Goal: Task Accomplishment & Management: Complete application form

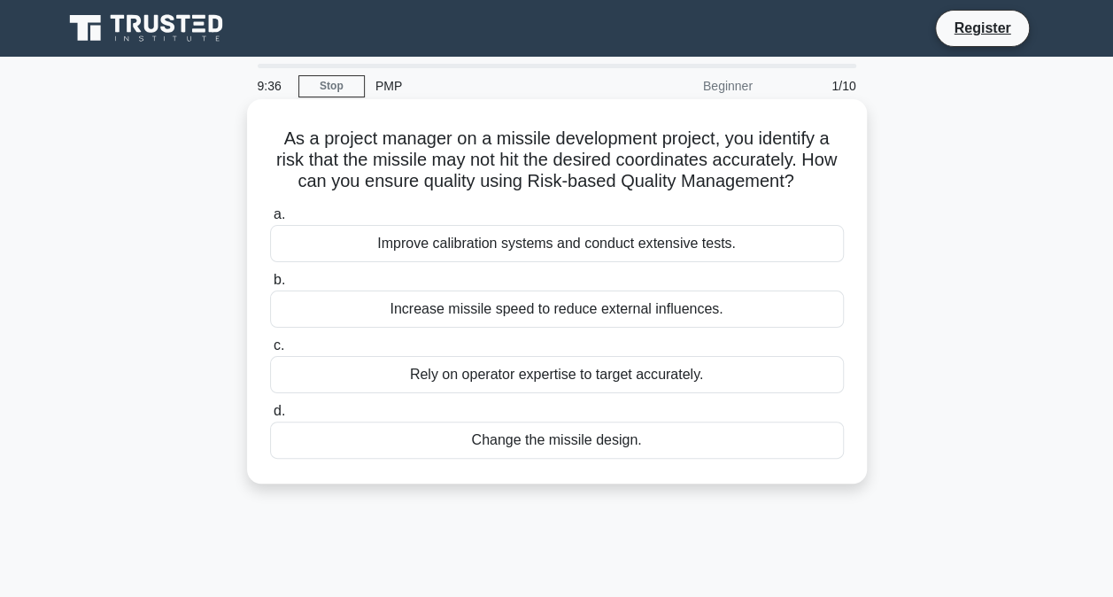
click at [482, 251] on div "Improve calibration systems and conduct extensive tests." at bounding box center [557, 243] width 574 height 37
click at [270, 220] on input "a. Improve calibration systems and conduct extensive tests." at bounding box center [270, 215] width 0 height 12
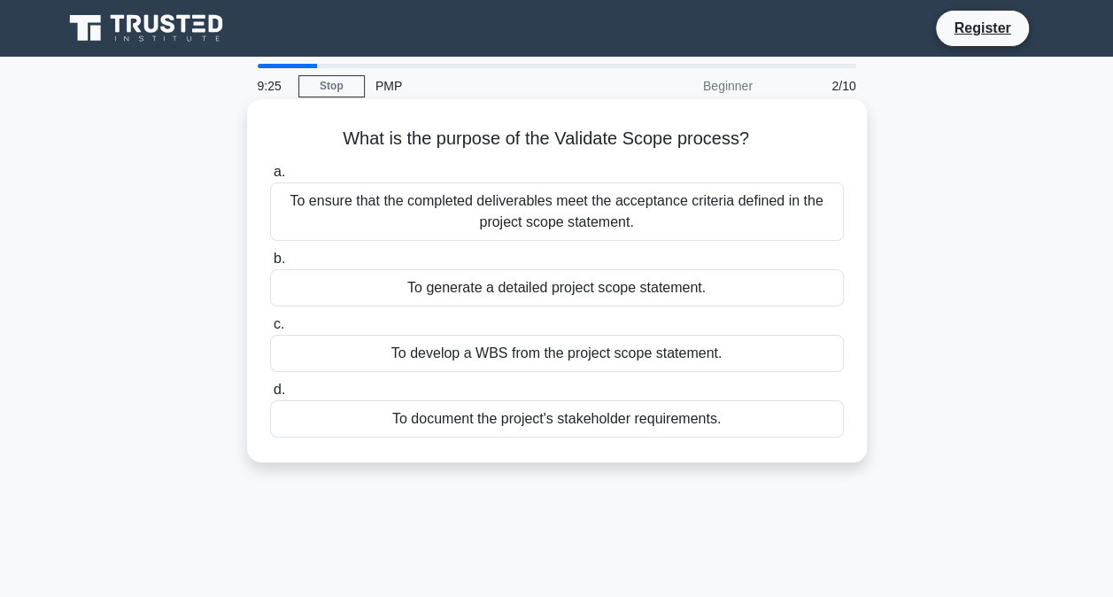
click at [559, 222] on div "To ensure that the completed deliverables meet the acceptance criteria defined …" at bounding box center [557, 211] width 574 height 58
click at [270, 178] on input "a. To ensure that the completed deliverables meet the acceptance criteria defin…" at bounding box center [270, 172] width 0 height 12
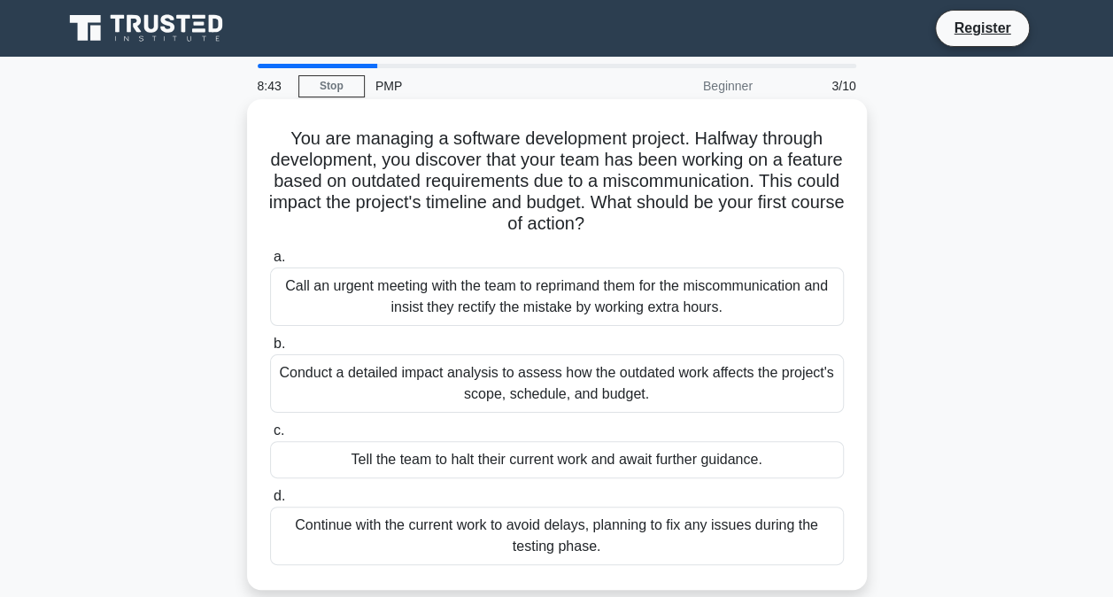
click at [589, 385] on div "Conduct a detailed impact analysis to assess how the outdated work affects the …" at bounding box center [557, 383] width 574 height 58
click at [270, 350] on input "b. Conduct a detailed impact analysis to assess how the outdated work affects t…" at bounding box center [270, 344] width 0 height 12
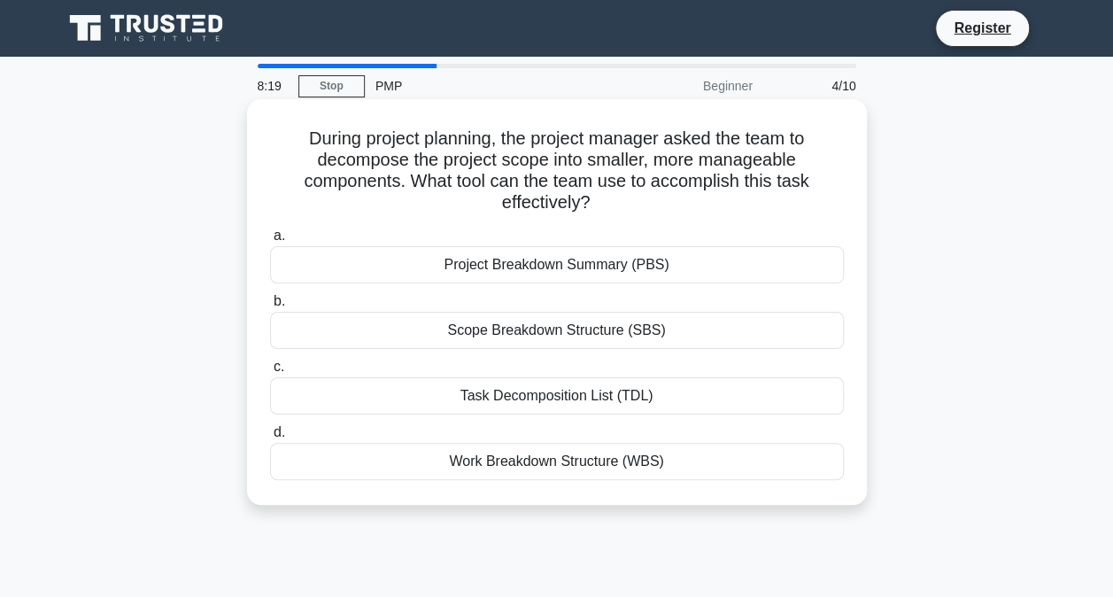
click at [499, 474] on div "Work Breakdown Structure (WBS)" at bounding box center [557, 461] width 574 height 37
click at [270, 438] on input "d. Work Breakdown Structure (WBS)" at bounding box center [270, 433] width 0 height 12
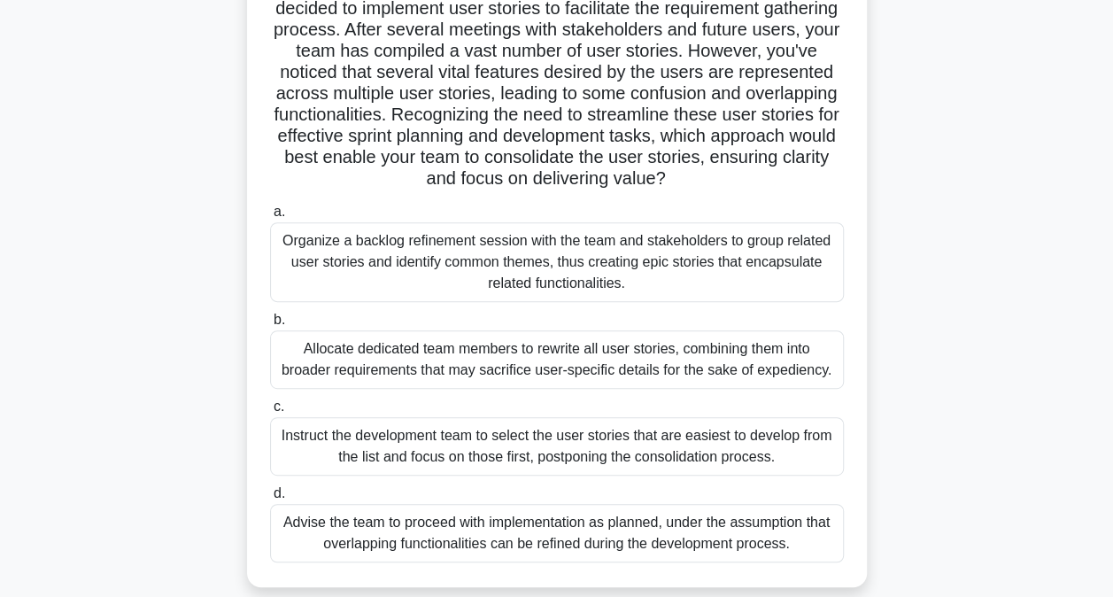
scroll to position [266, 0]
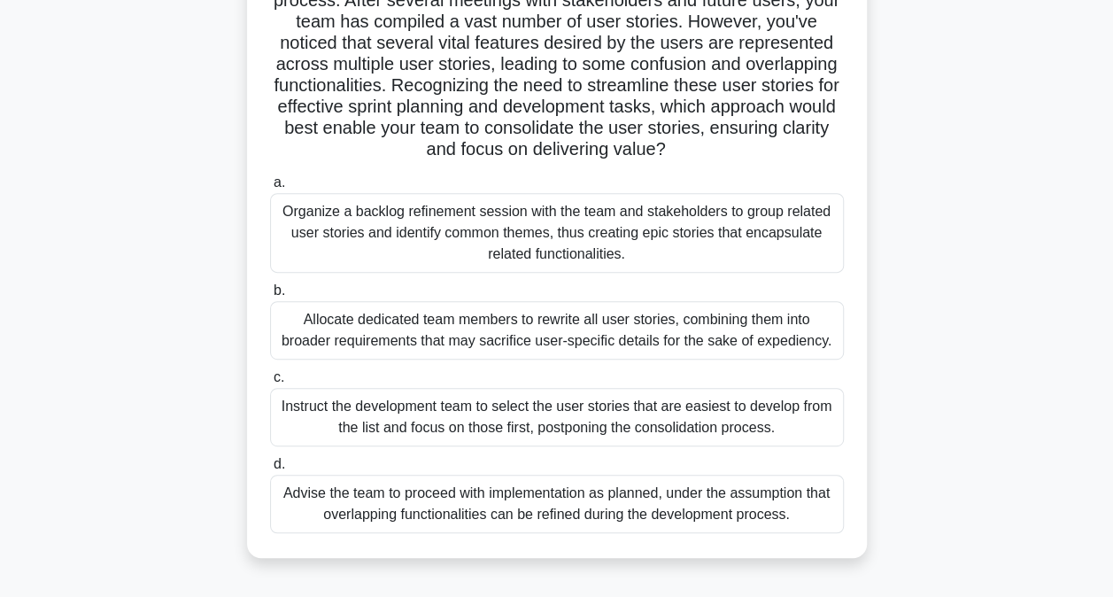
click at [452, 231] on div "Organize a backlog refinement session with the team and stakeholders to group r…" at bounding box center [557, 233] width 574 height 80
click at [270, 189] on input "a. Organize a backlog refinement session with the team and stakeholders to grou…" at bounding box center [270, 183] width 0 height 12
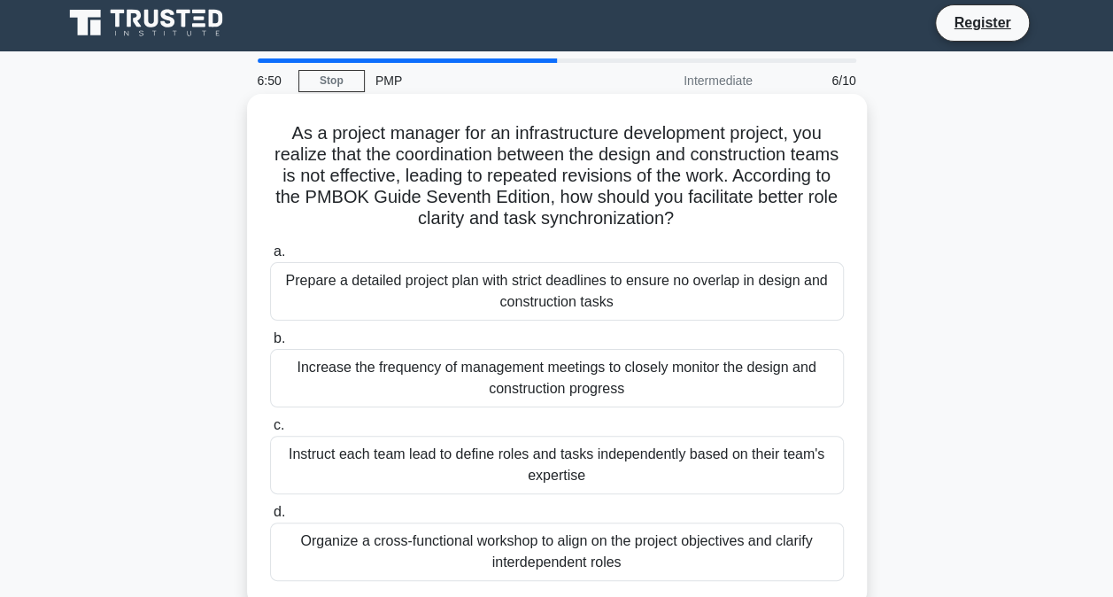
scroll to position [89, 0]
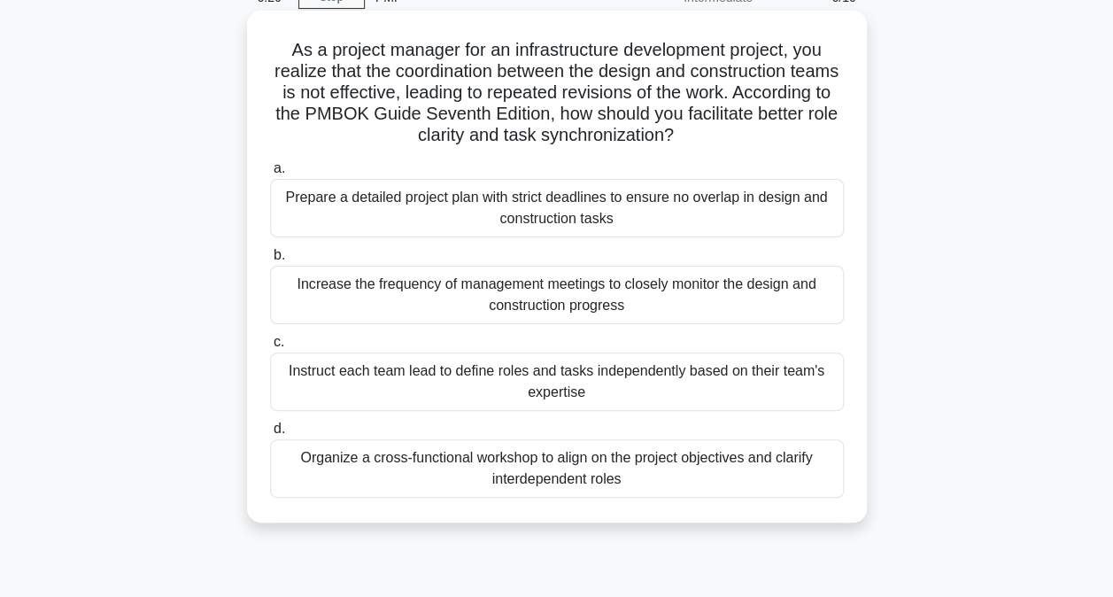
click at [358, 468] on div "Organize a cross-functional workshop to align on the project objectives and cla…" at bounding box center [557, 468] width 574 height 58
click at [270, 435] on input "d. Organize a cross-functional workshop to align on the project objectives and …" at bounding box center [270, 429] width 0 height 12
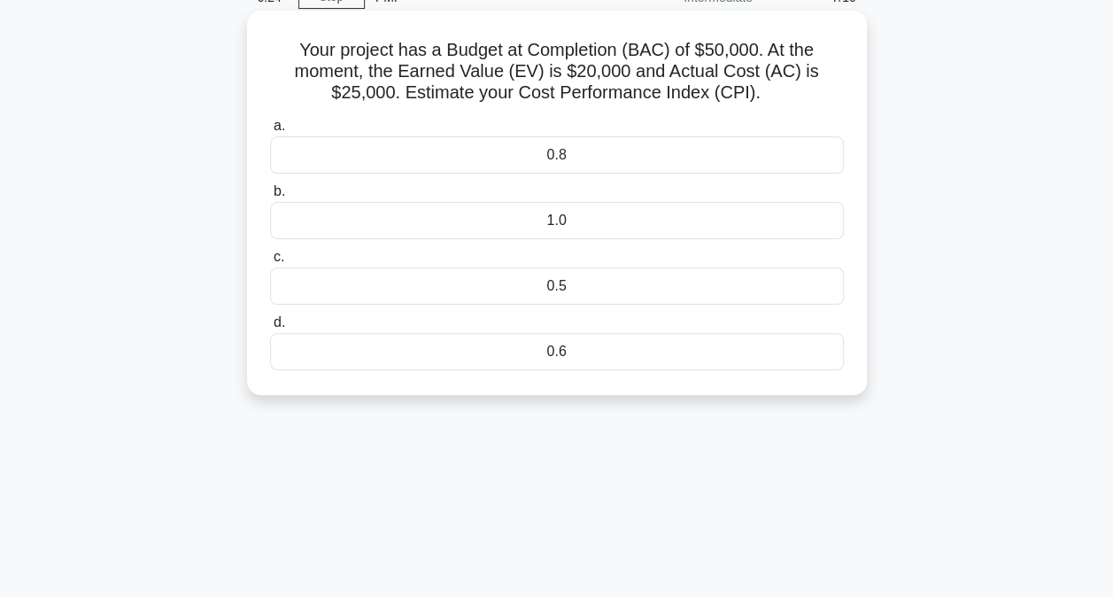
scroll to position [0, 0]
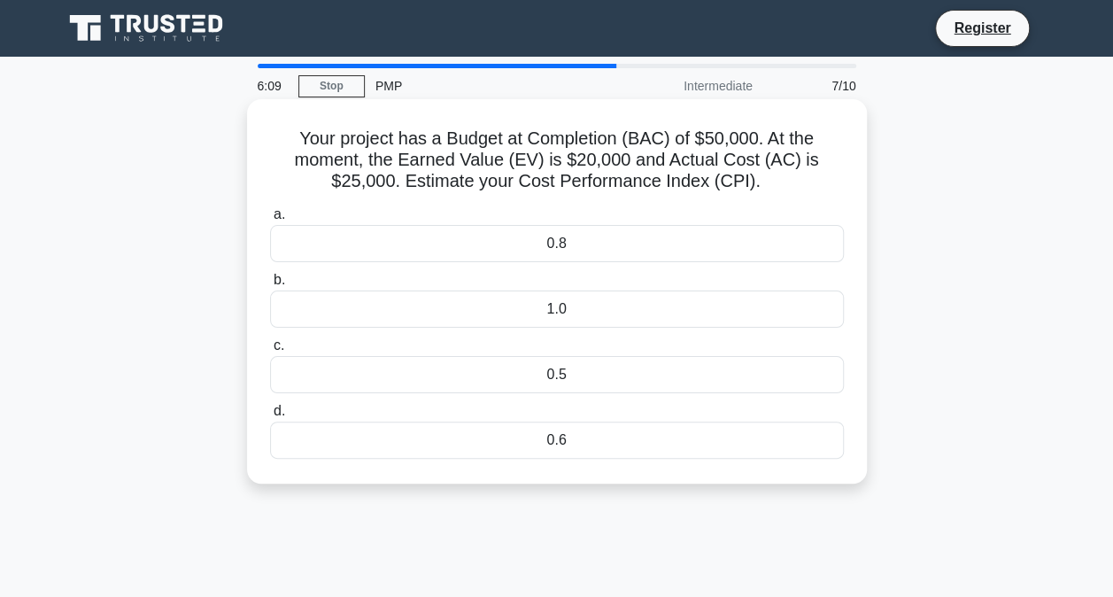
click at [547, 232] on div "0.8" at bounding box center [557, 243] width 574 height 37
click at [270, 220] on input "a. 0.8" at bounding box center [270, 215] width 0 height 12
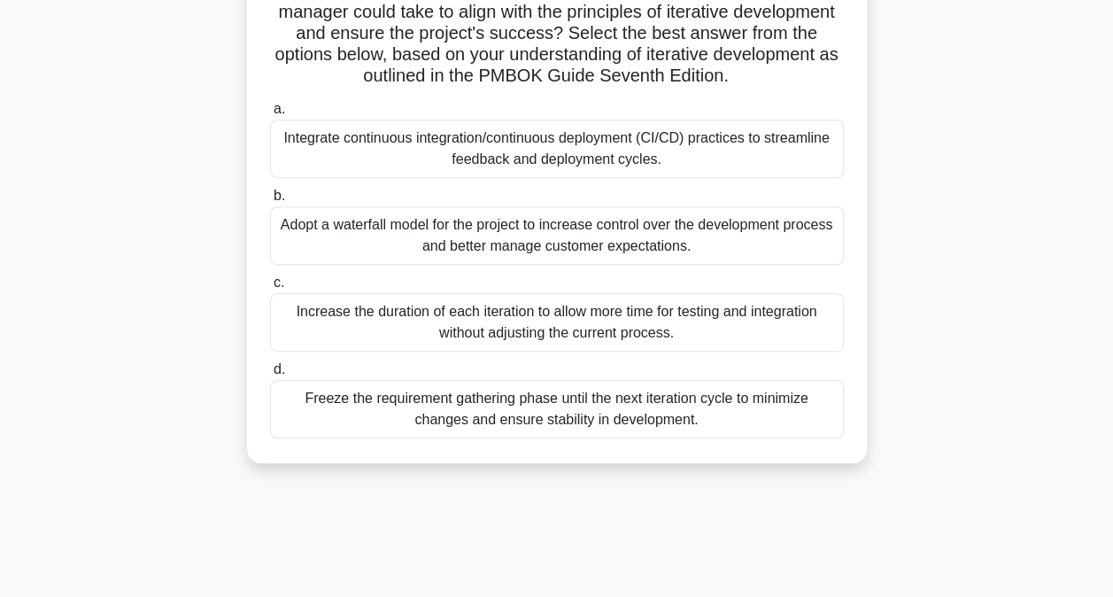
scroll to position [354, 0]
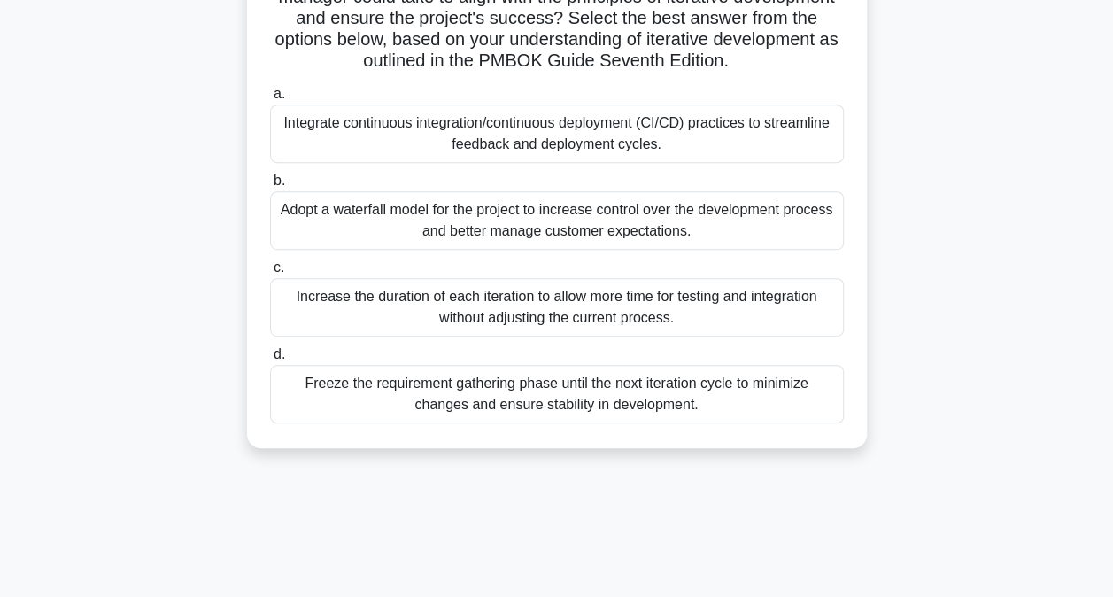
click at [499, 135] on div "Integrate continuous integration/continuous deployment (CI/CD) practices to str…" at bounding box center [557, 133] width 574 height 58
click at [270, 100] on input "a. Integrate continuous integration/continuous deployment (CI/CD) practices to …" at bounding box center [270, 95] width 0 height 12
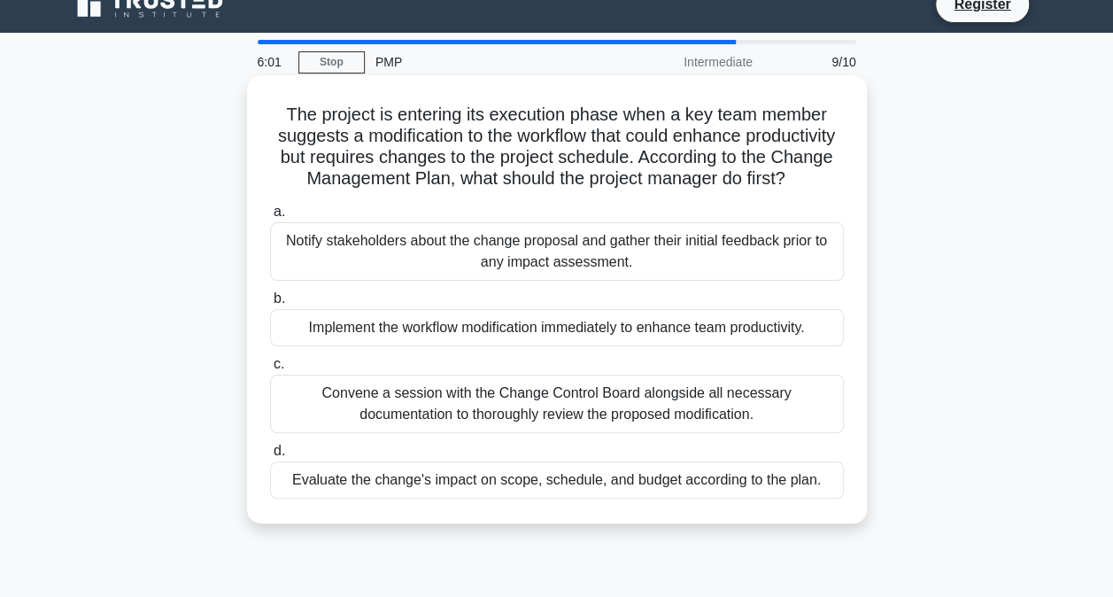
scroll to position [0, 0]
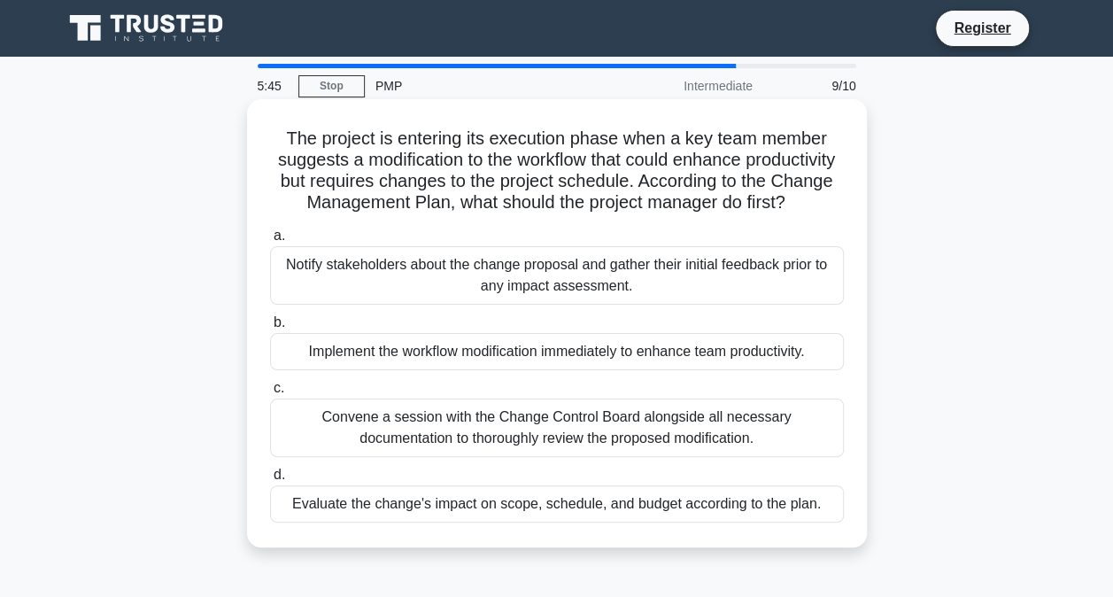
click at [458, 511] on div "Evaluate the change's impact on scope, schedule, and budget according to the pl…" at bounding box center [557, 503] width 574 height 37
click at [270, 481] on input "d. Evaluate the change's impact on scope, schedule, and budget according to the…" at bounding box center [270, 475] width 0 height 12
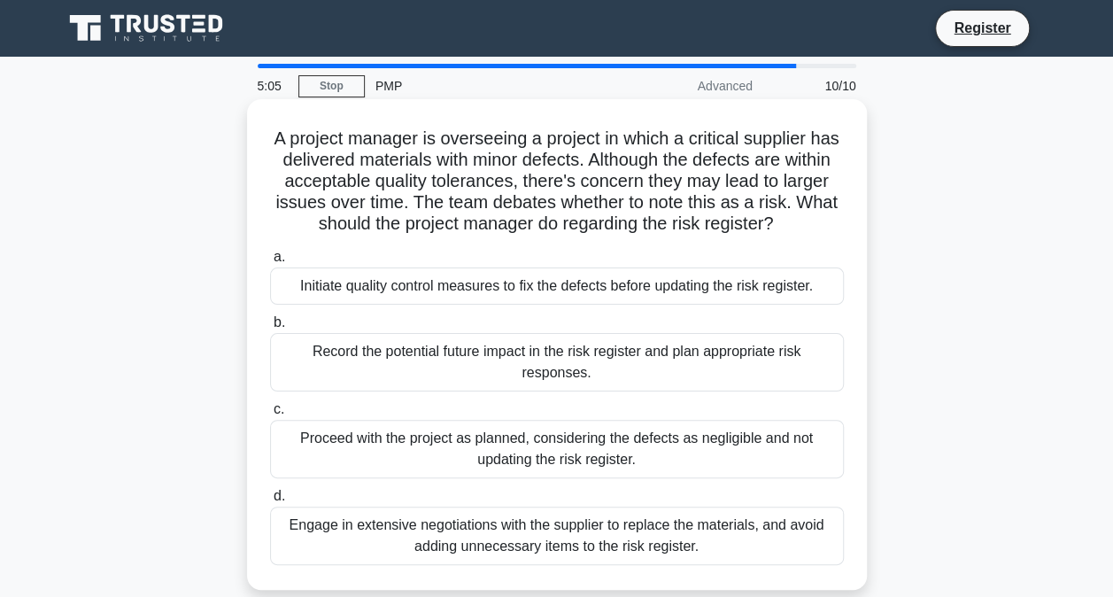
click at [474, 364] on div "Record the potential future impact in the risk register and plan appropriate ri…" at bounding box center [557, 362] width 574 height 58
click at [270, 328] on input "b. Record the potential future impact in the risk register and plan appropriate…" at bounding box center [270, 323] width 0 height 12
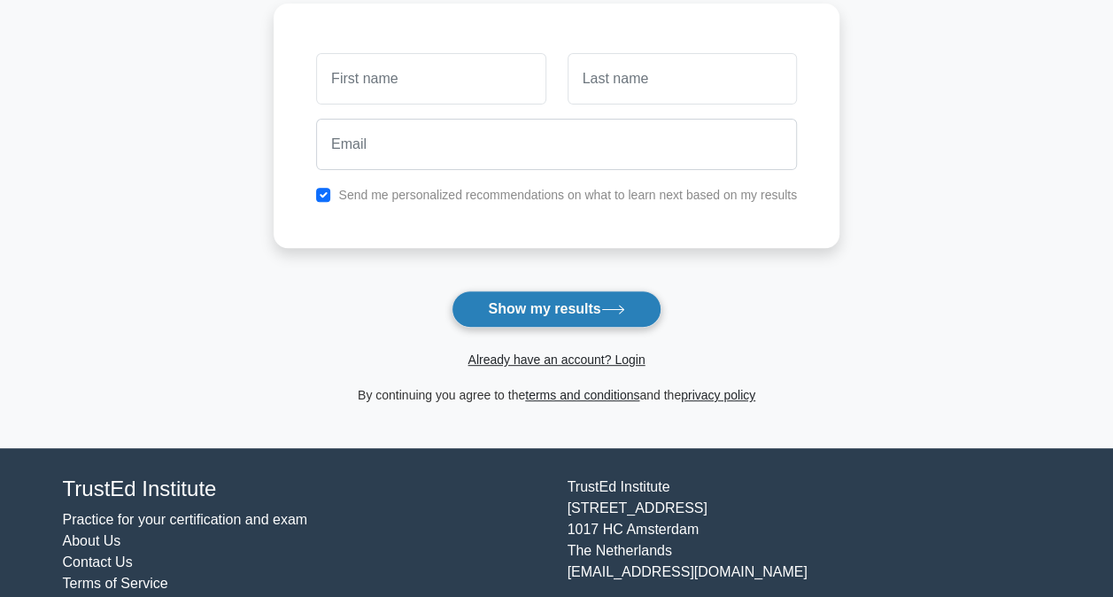
scroll to position [266, 0]
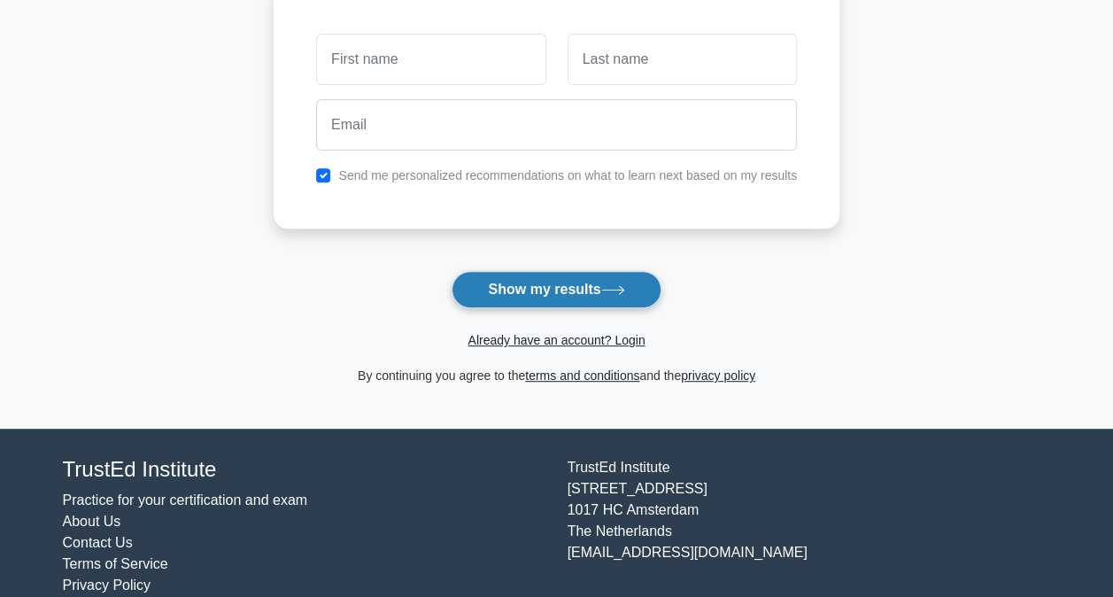
click at [533, 275] on button "Show my results" at bounding box center [555, 289] width 209 height 37
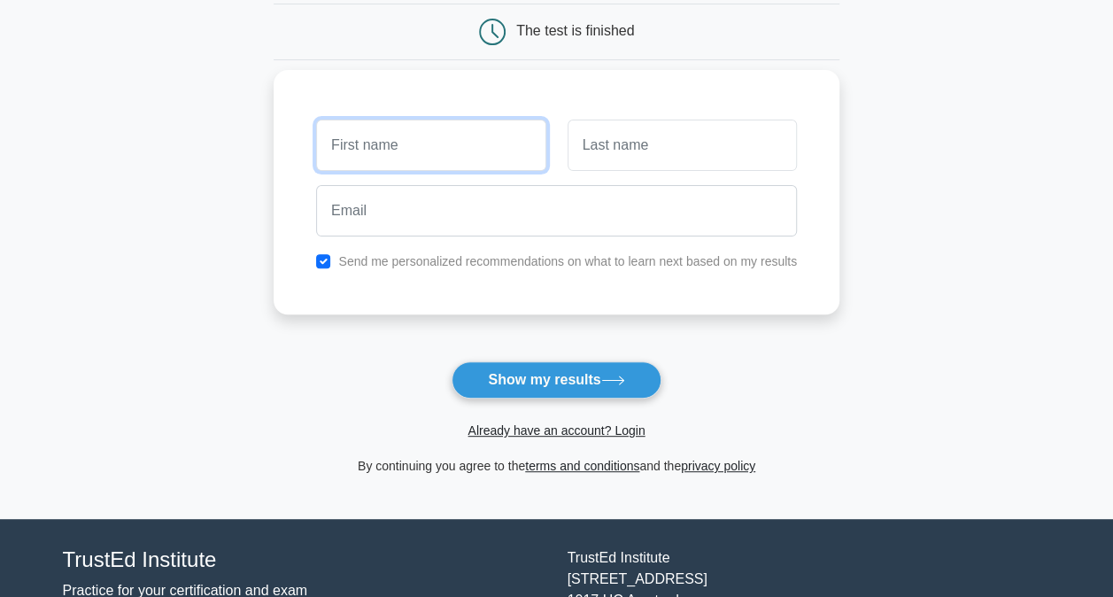
scroll to position [89, 0]
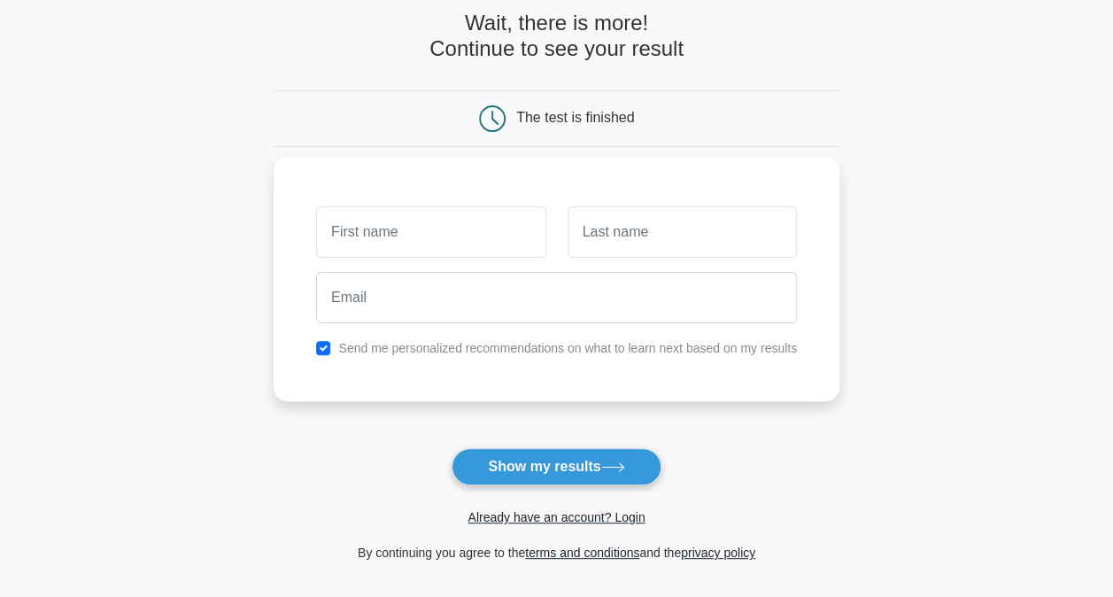
click at [453, 194] on div "Send me personalized recommendations on what to learn next based on my results" at bounding box center [556, 279] width 566 height 244
click at [343, 352] on label "Send me personalized recommendations on what to learn next based on my results" at bounding box center [567, 348] width 458 height 14
click at [393, 226] on input "text" at bounding box center [430, 231] width 229 height 51
type input "Hakelani"
type input "mUkhari"
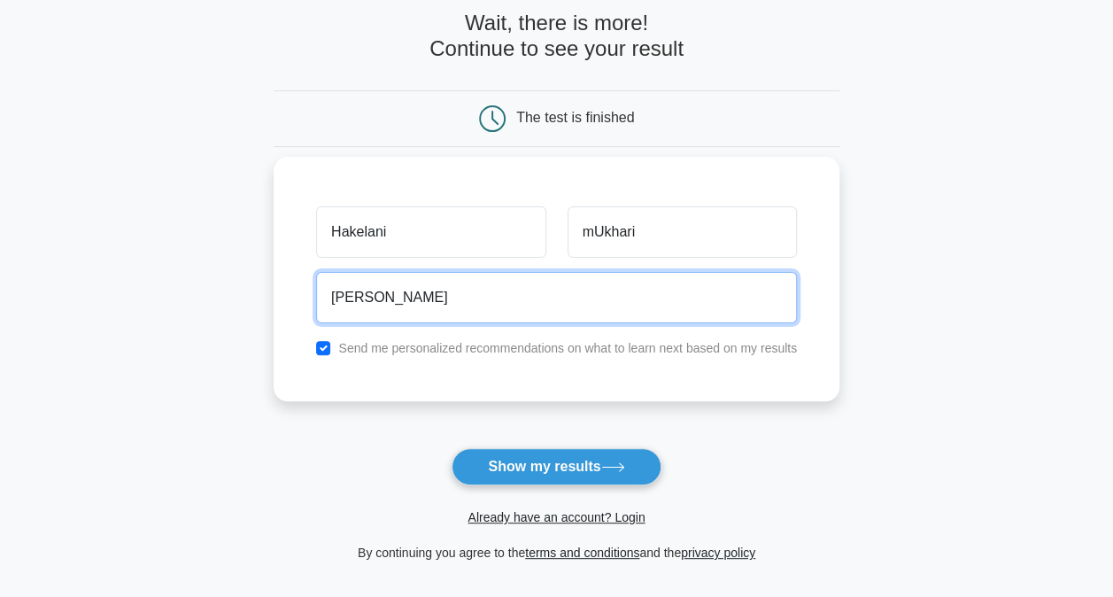
type input "hakelani3@gmail.com"
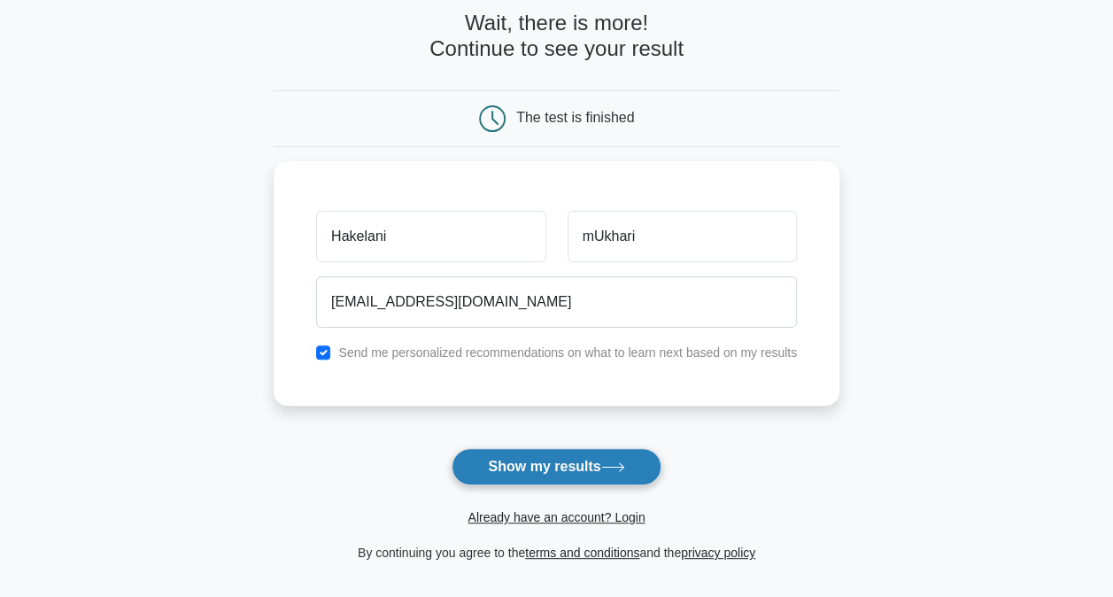
click at [482, 476] on button "Show my results" at bounding box center [555, 466] width 209 height 37
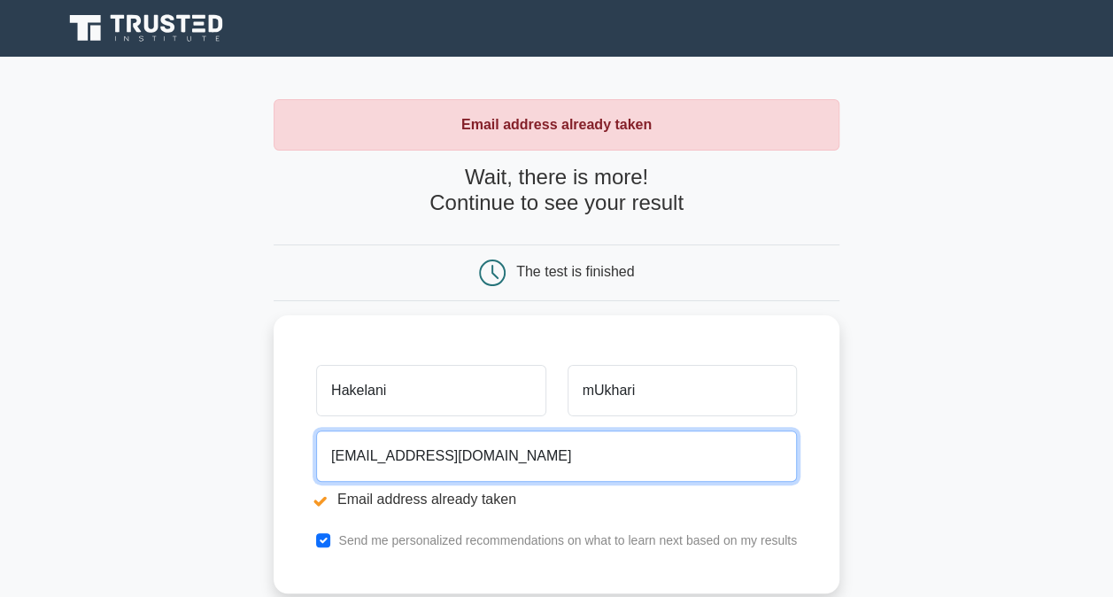
drag, startPoint x: 469, startPoint y: 447, endPoint x: 243, endPoint y: 454, distance: 225.8
click at [243, 454] on main "Email address already taken Wait, there is more! Continue to see your result Th…" at bounding box center [556, 425] width 1113 height 736
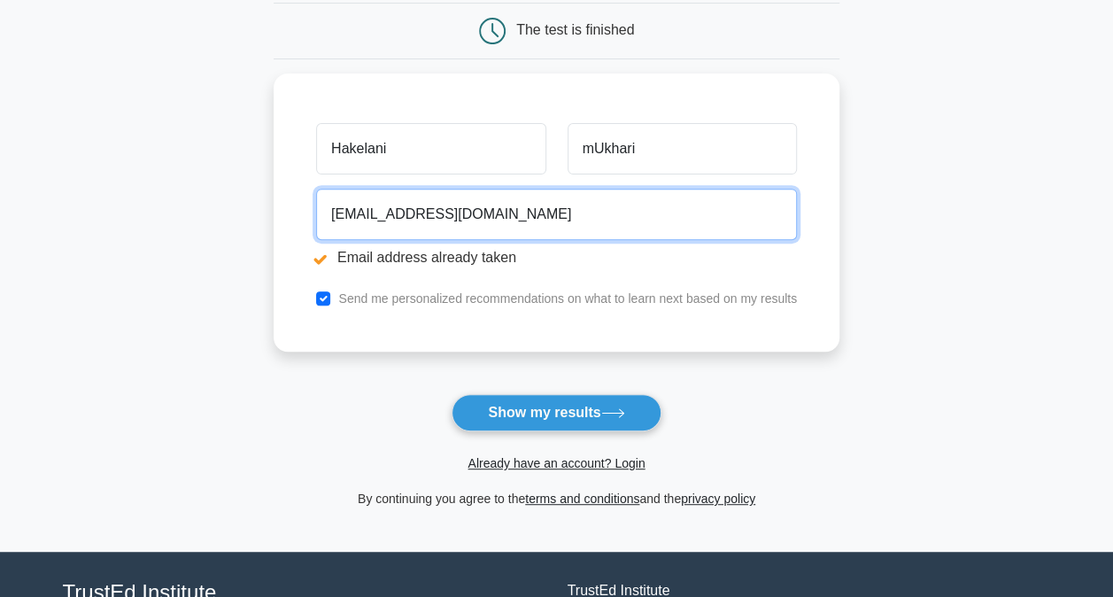
scroll to position [354, 0]
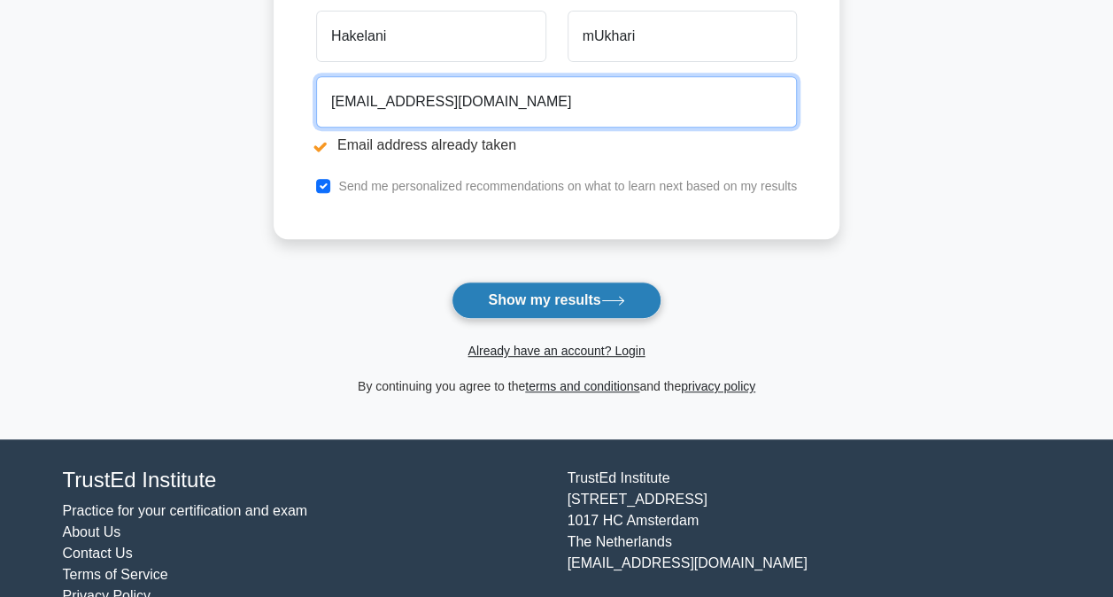
type input "hakelanieddy@gmail.com"
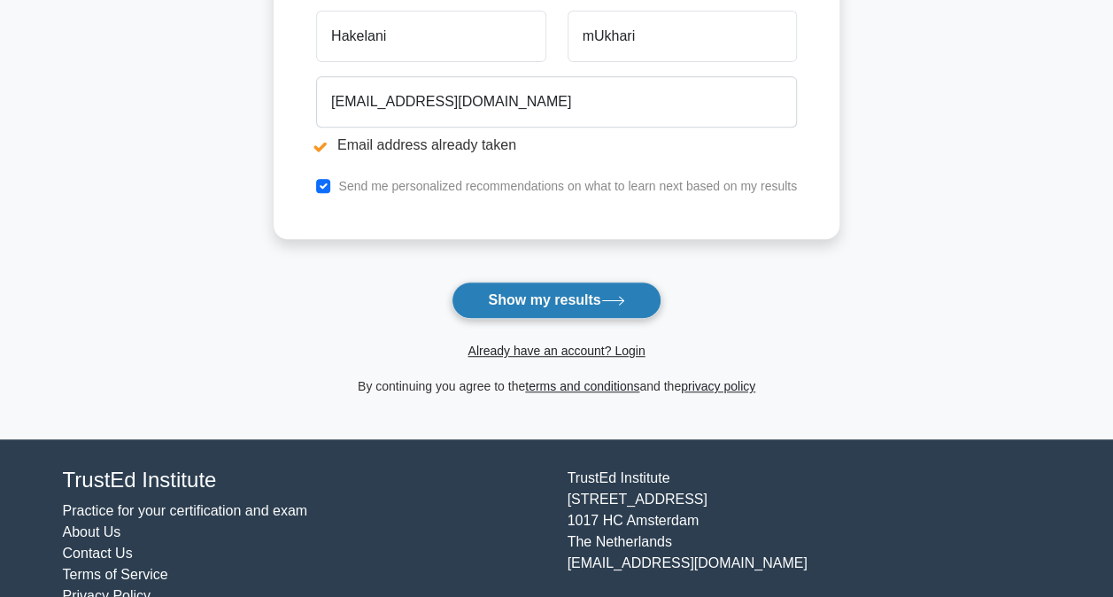
click at [533, 281] on button "Show my results" at bounding box center [555, 299] width 209 height 37
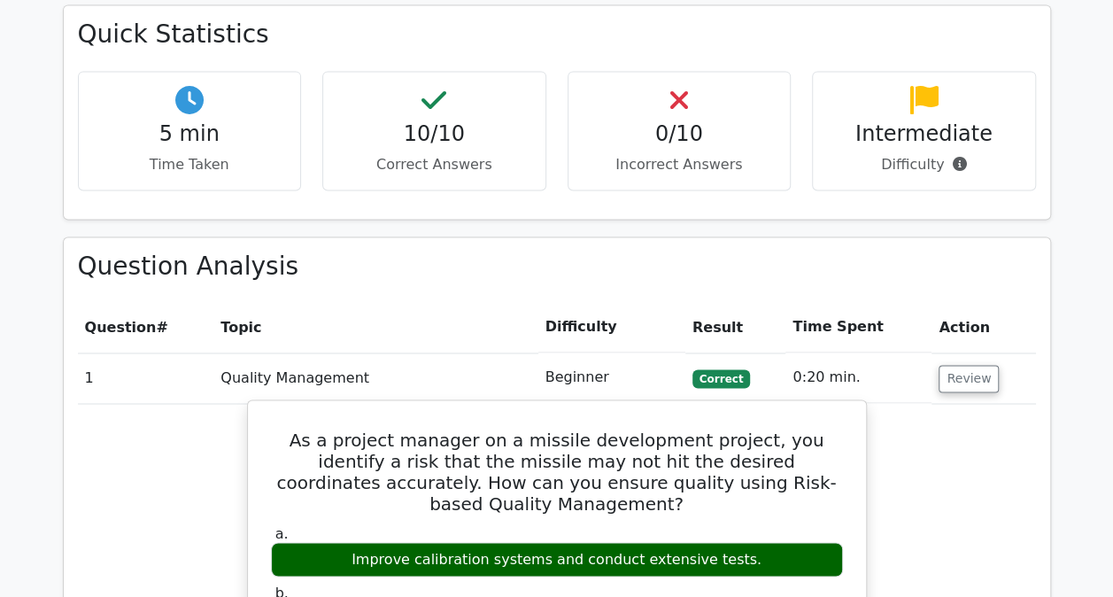
scroll to position [1544, 0]
